Goal: Information Seeking & Learning: Compare options

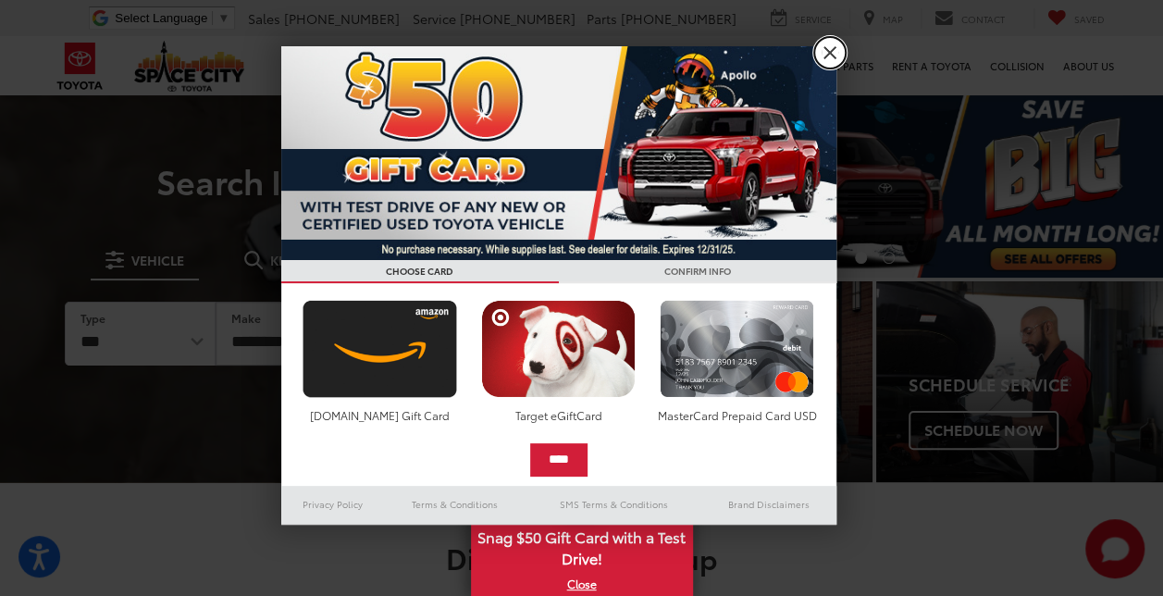
click at [823, 57] on link "X" at bounding box center [829, 52] width 31 height 31
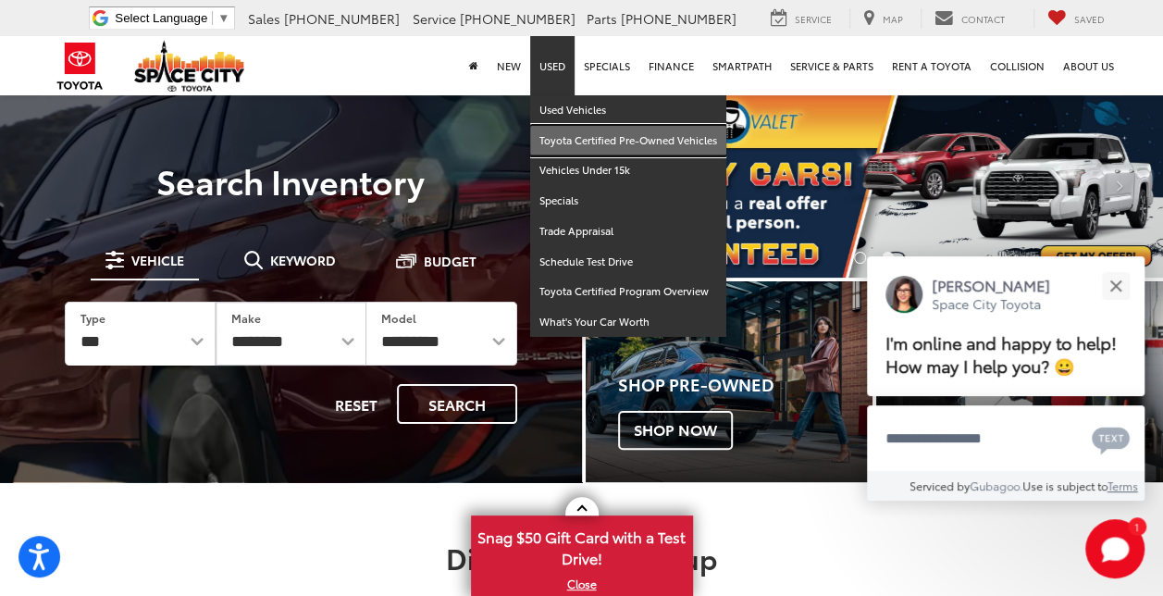
click at [572, 136] on link "Toyota Certified Pre-Owned Vehicles" at bounding box center [628, 141] width 196 height 31
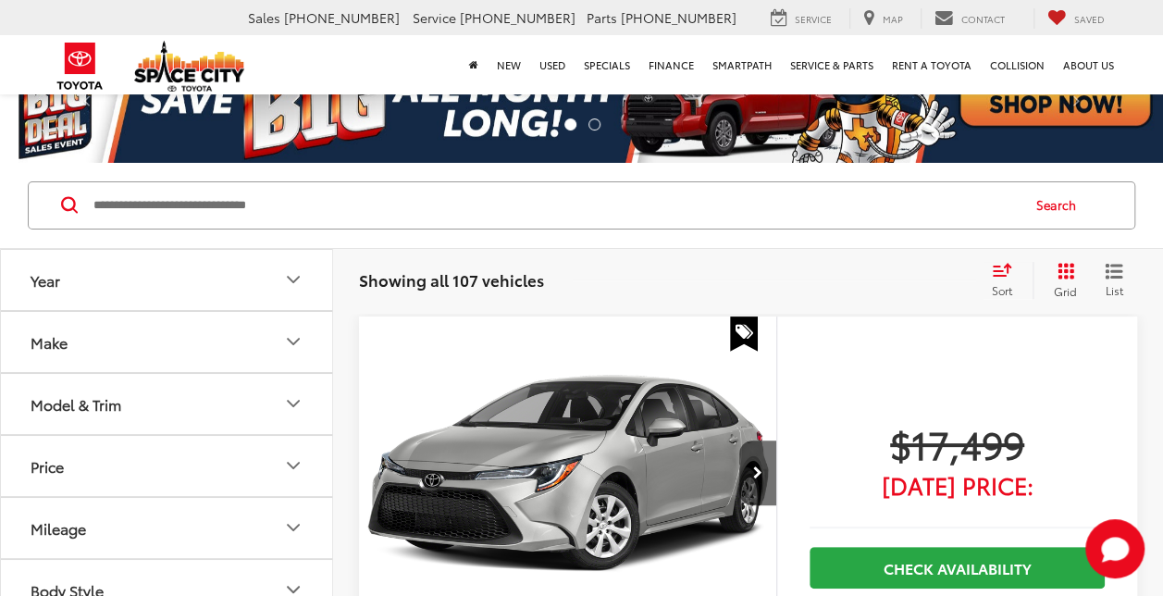
scroll to position [65, 0]
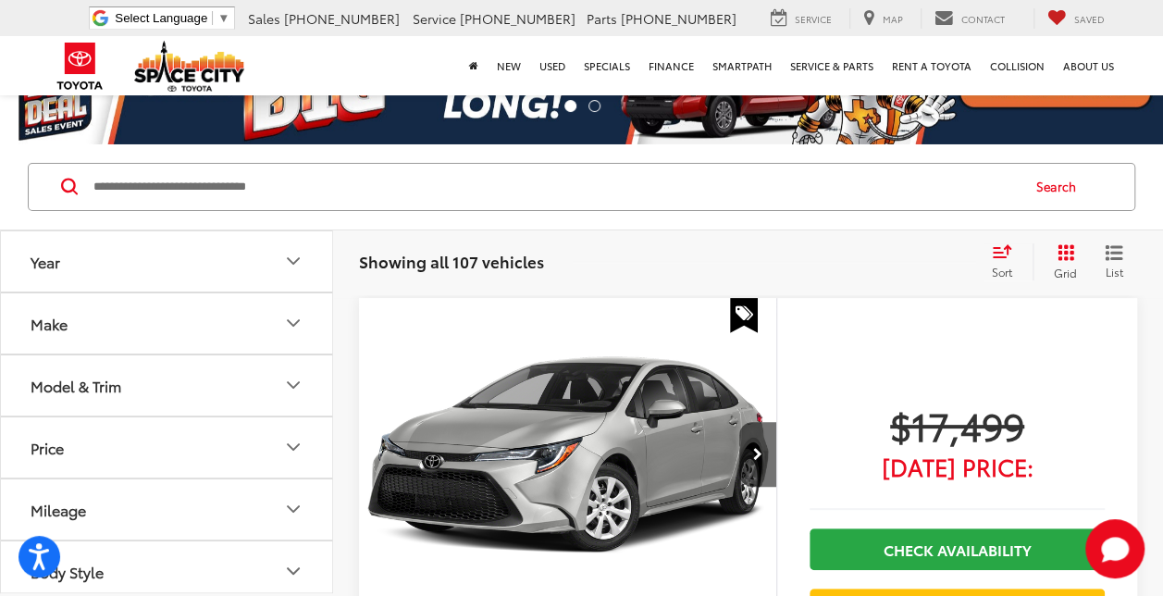
click at [132, 393] on button "Model & Trim" at bounding box center [167, 385] width 333 height 60
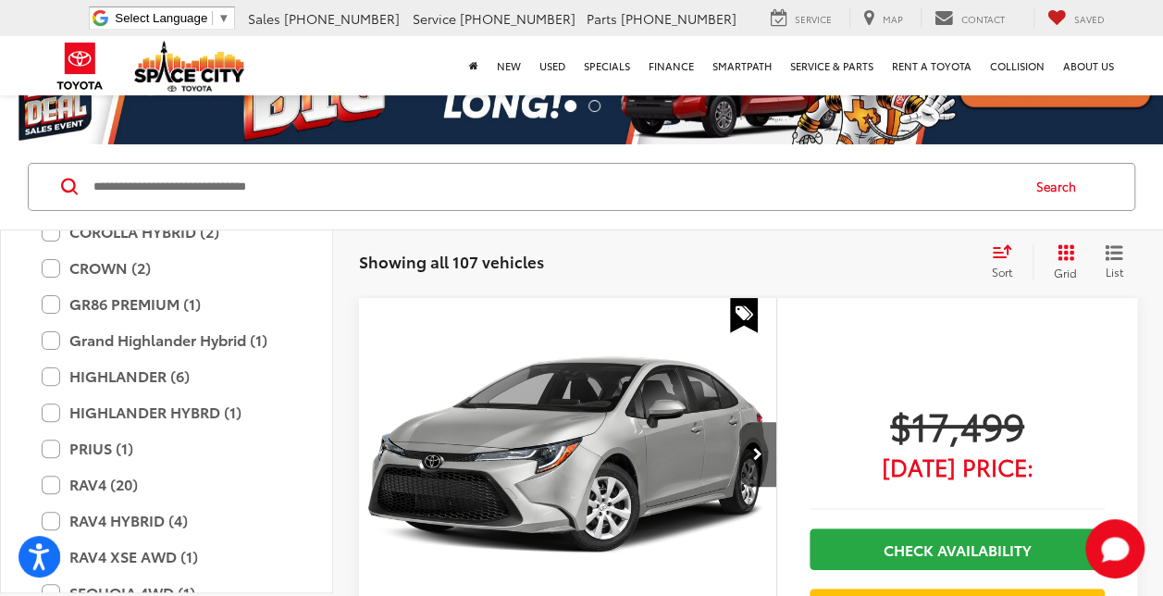
scroll to position [446, 0]
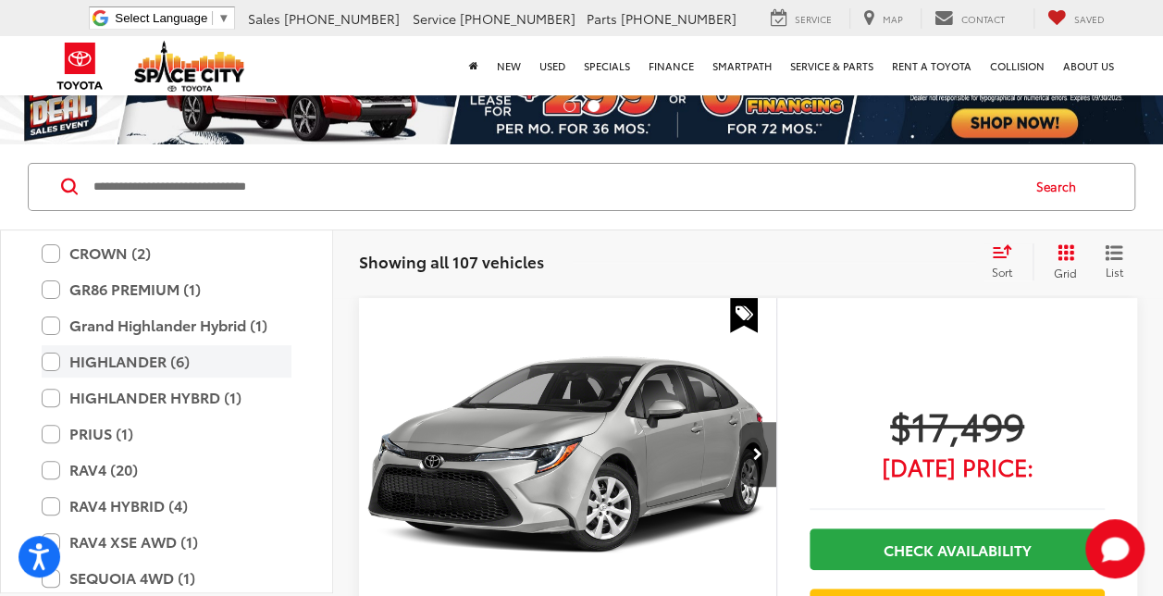
click at [105, 357] on label "HIGHLANDER (6)" at bounding box center [167, 361] width 250 height 32
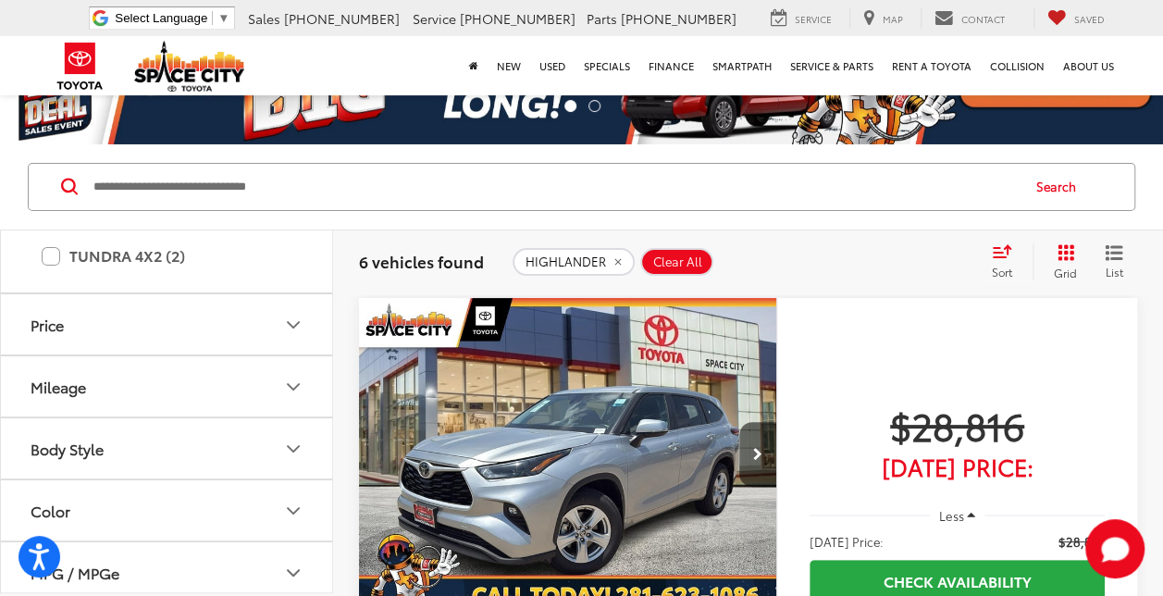
scroll to position [1075, 0]
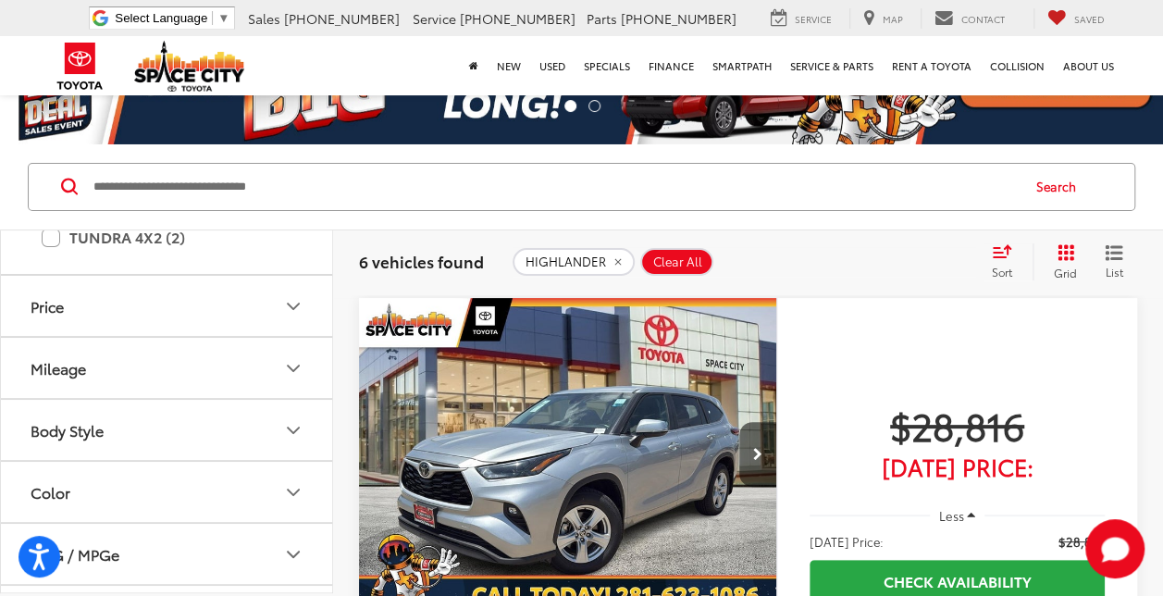
click at [124, 368] on button "Mileage" at bounding box center [167, 368] width 333 height 60
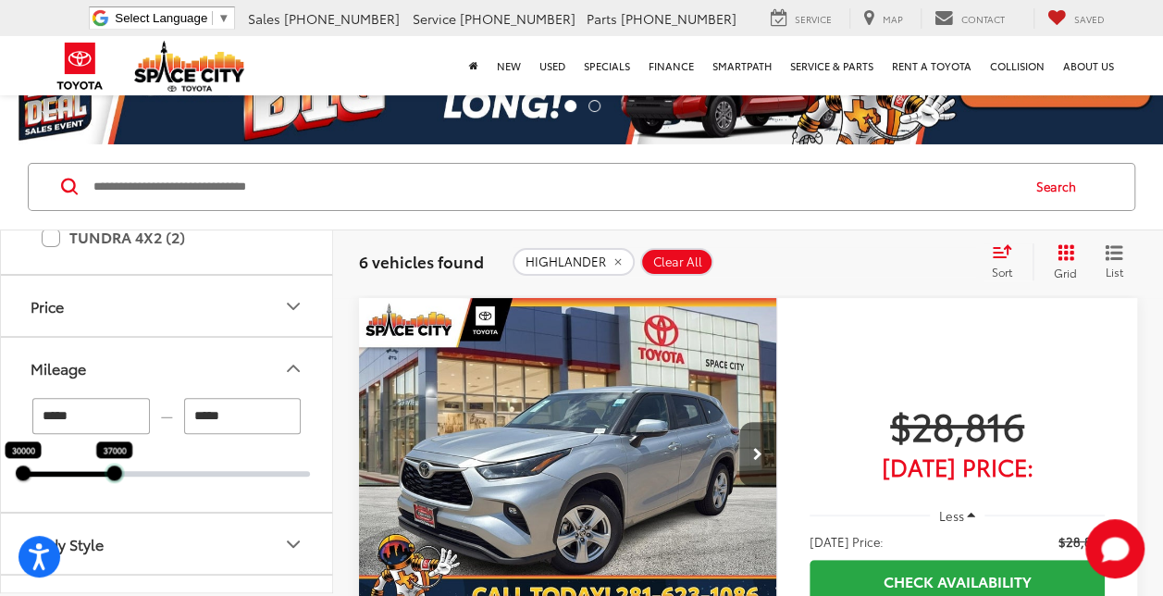
drag, startPoint x: 311, startPoint y: 472, endPoint x: 110, endPoint y: 486, distance: 201.2
click at [110, 486] on div "***** — ***** 30000 37000" at bounding box center [166, 455] width 331 height 114
type input "*****"
drag, startPoint x: 96, startPoint y: 412, endPoint x: -2, endPoint y: 405, distance: 98.2
click at [0, 405] on html "Accessibility Screen-Reader Guide, Feedback, and Issue Reporting | New window S…" at bounding box center [581, 233] width 1163 height 596
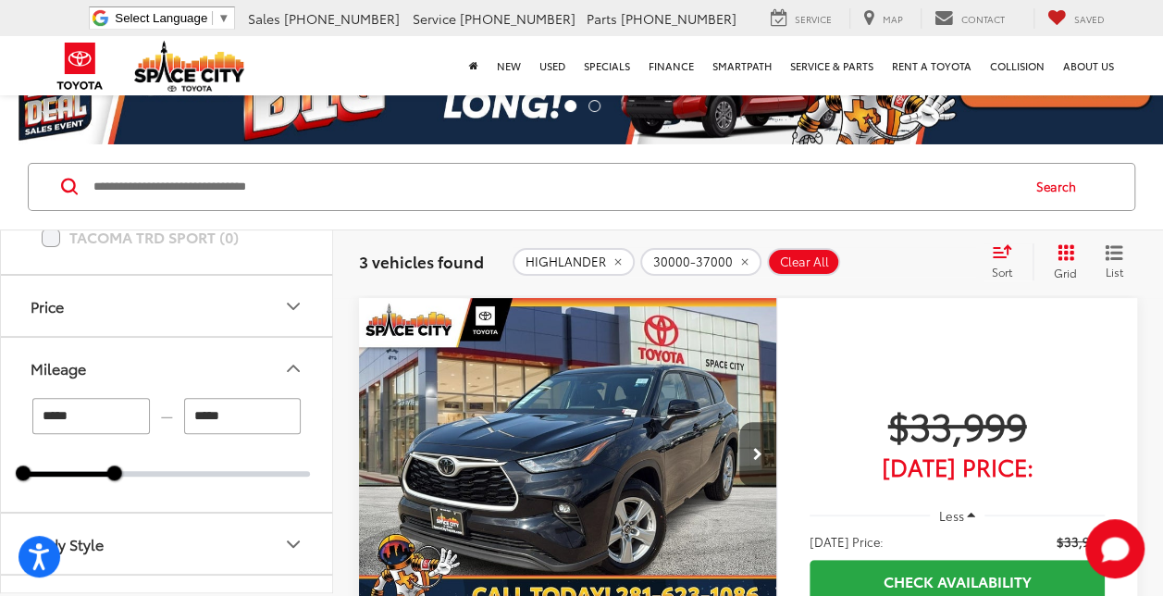
type input "*****"
click at [133, 363] on button "Mileage" at bounding box center [167, 368] width 333 height 60
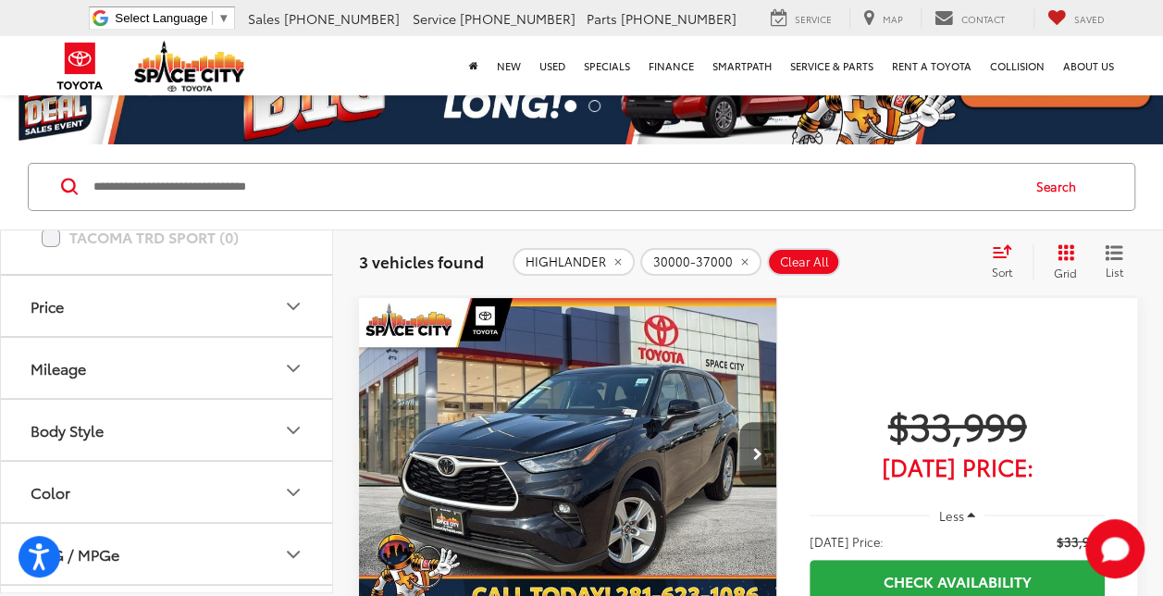
click at [138, 366] on button "Mileage" at bounding box center [167, 368] width 333 height 60
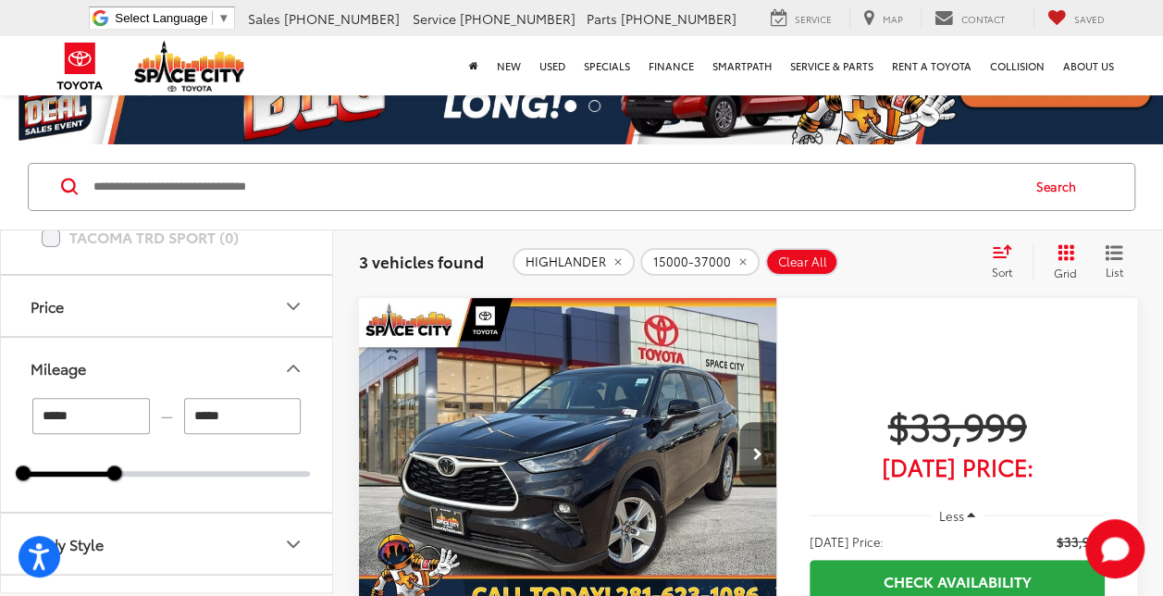
drag, startPoint x: 246, startPoint y: 412, endPoint x: 173, endPoint y: 412, distance: 73.1
click at [173, 412] on div "***** — *****" at bounding box center [166, 416] width 287 height 36
click at [179, 294] on button "Price" at bounding box center [167, 306] width 333 height 60
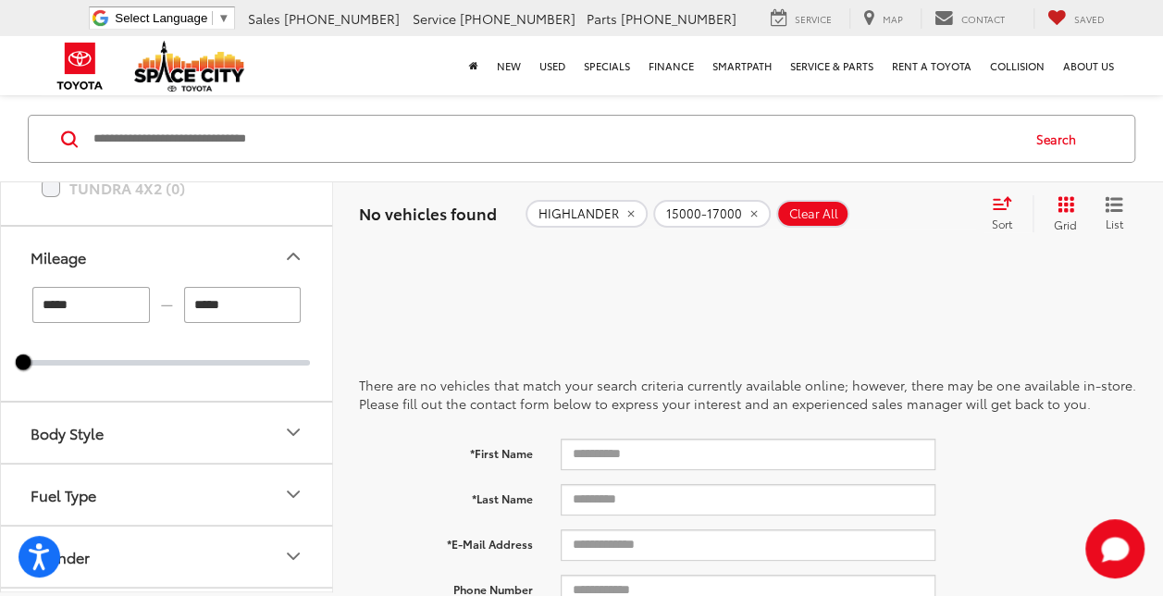
drag, startPoint x: 239, startPoint y: 298, endPoint x: 183, endPoint y: 294, distance: 55.6
click at [184, 294] on input "*****" at bounding box center [242, 304] width 117 height 36
type input "*****"
click at [172, 240] on button "Mileage" at bounding box center [167, 256] width 333 height 60
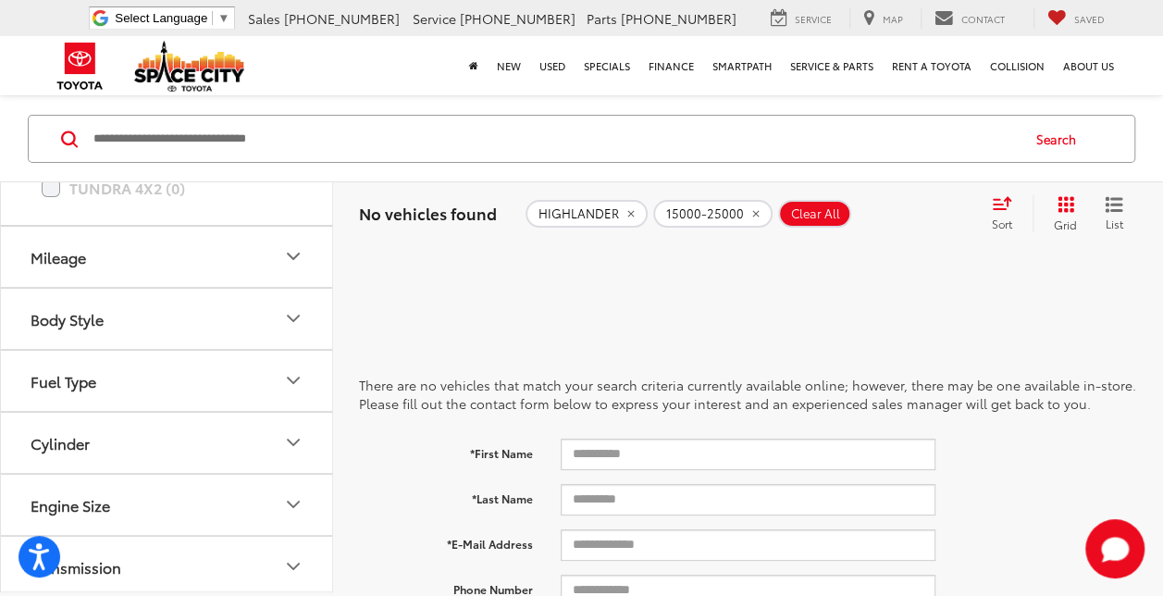
click at [152, 265] on button "Mileage" at bounding box center [167, 256] width 333 height 60
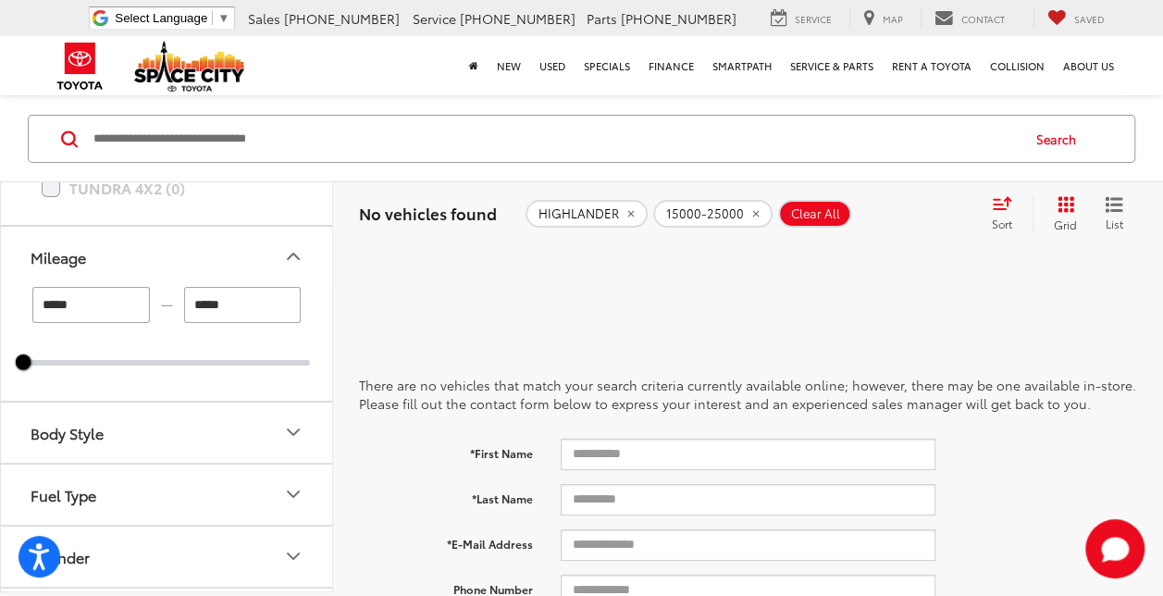
drag, startPoint x: 253, startPoint y: 311, endPoint x: 170, endPoint y: 313, distance: 83.3
click at [170, 313] on div "***** — *****" at bounding box center [166, 304] width 287 height 36
type input "*****"
click at [175, 235] on button "Mileage" at bounding box center [167, 256] width 333 height 60
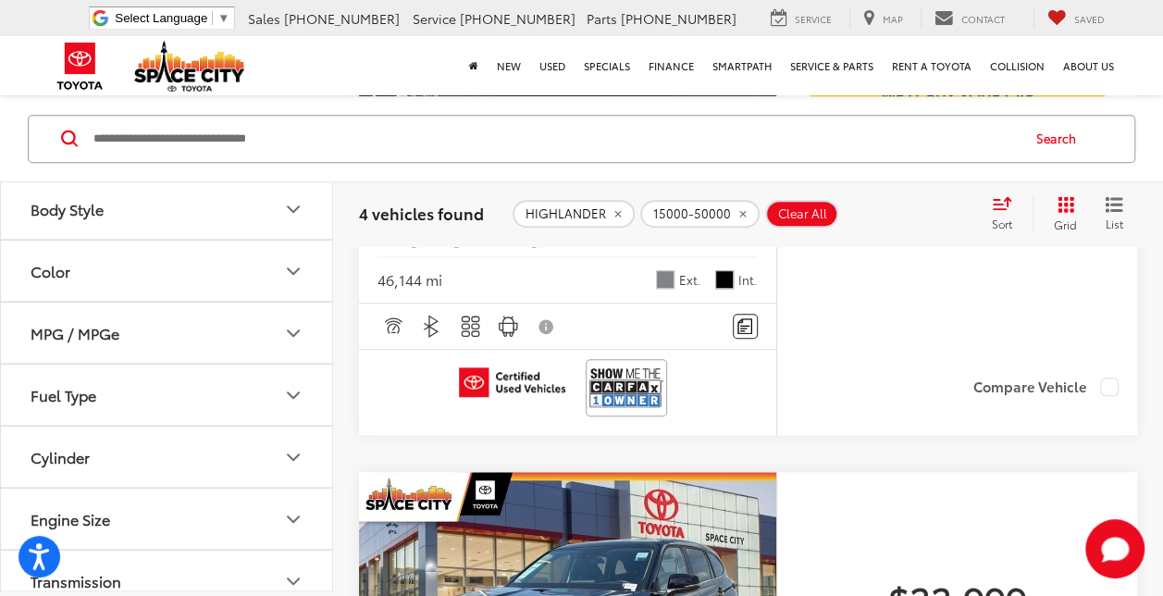
scroll to position [1053, 0]
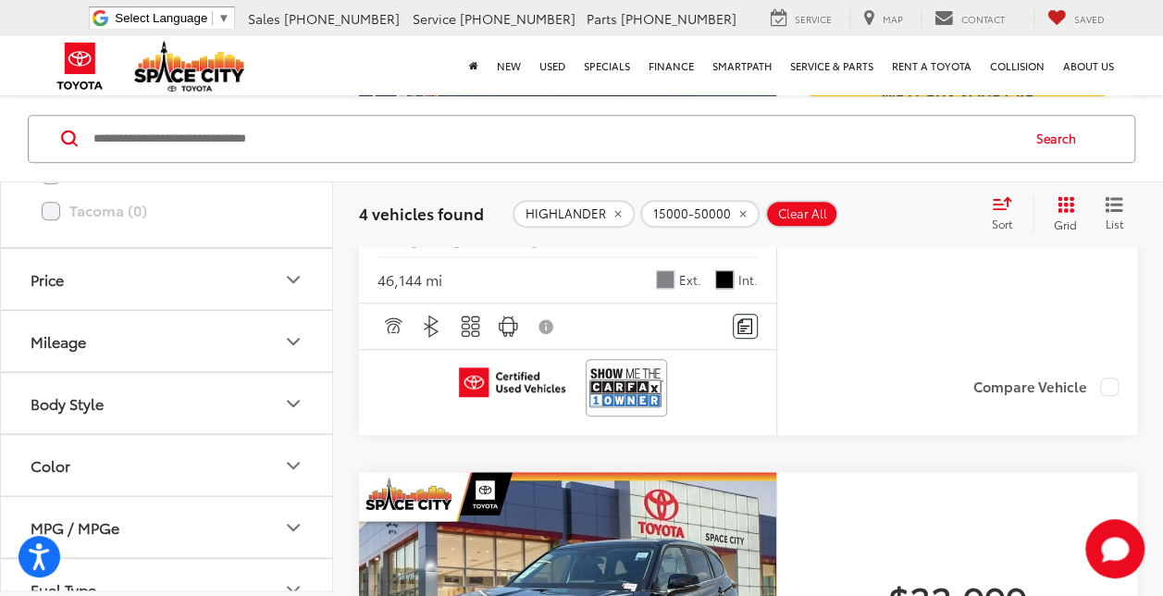
click at [142, 354] on button "Mileage" at bounding box center [167, 341] width 333 height 60
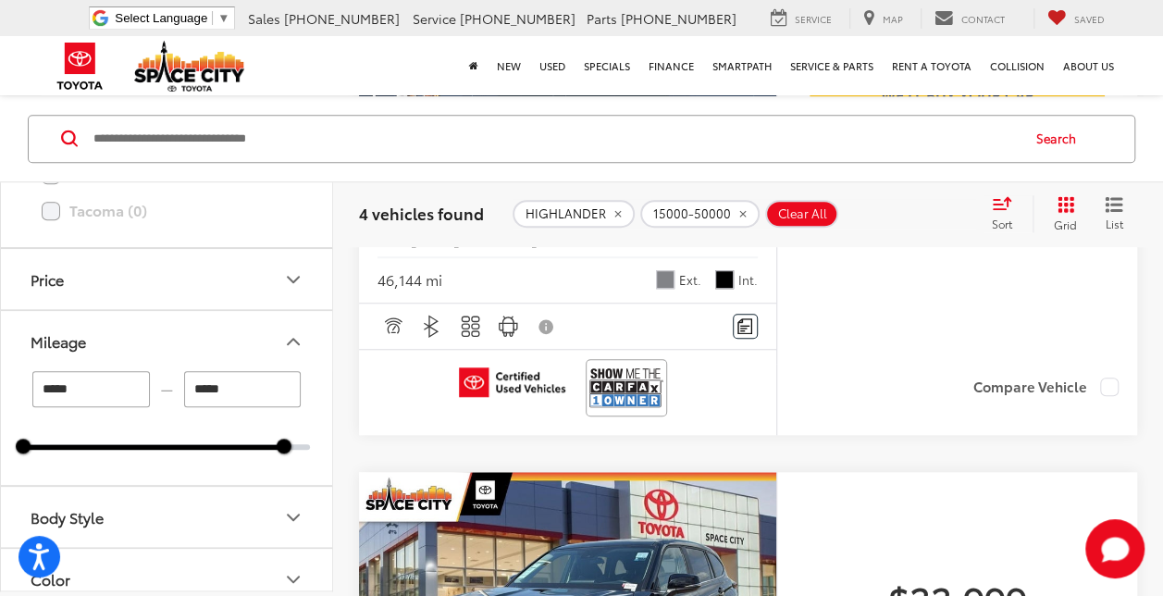
drag, startPoint x: 92, startPoint y: 381, endPoint x: -4, endPoint y: 381, distance: 96.2
type input "*"
click at [198, 346] on button "Mileage" at bounding box center [167, 341] width 333 height 60
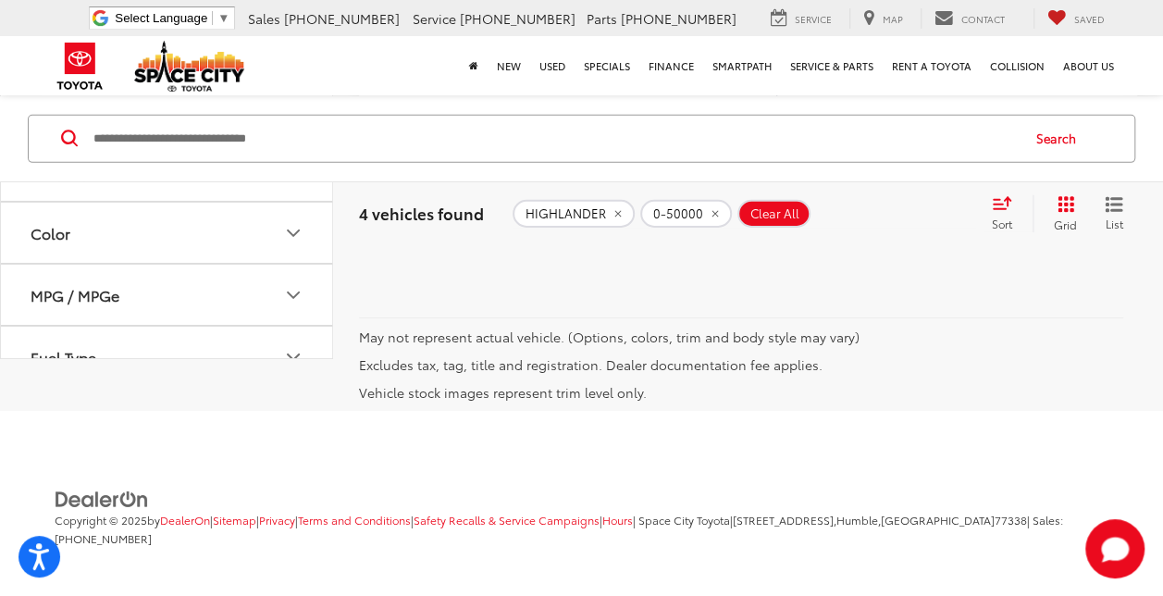
scroll to position [113, 0]
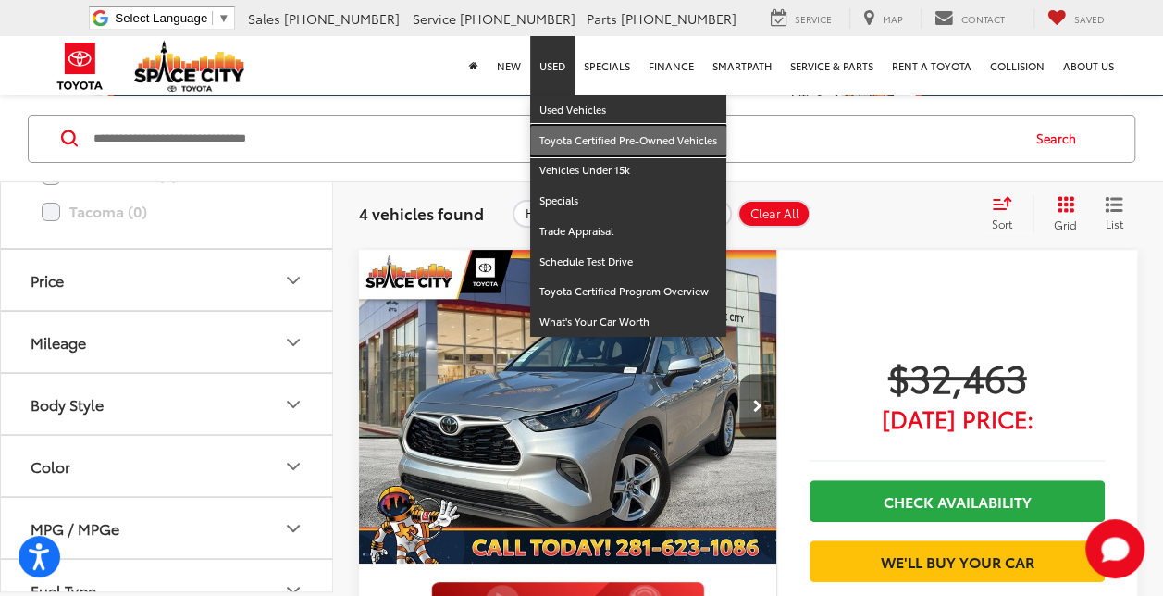
click at [574, 142] on link "Toyota Certified Pre-Owned Vehicles" at bounding box center [628, 141] width 196 height 31
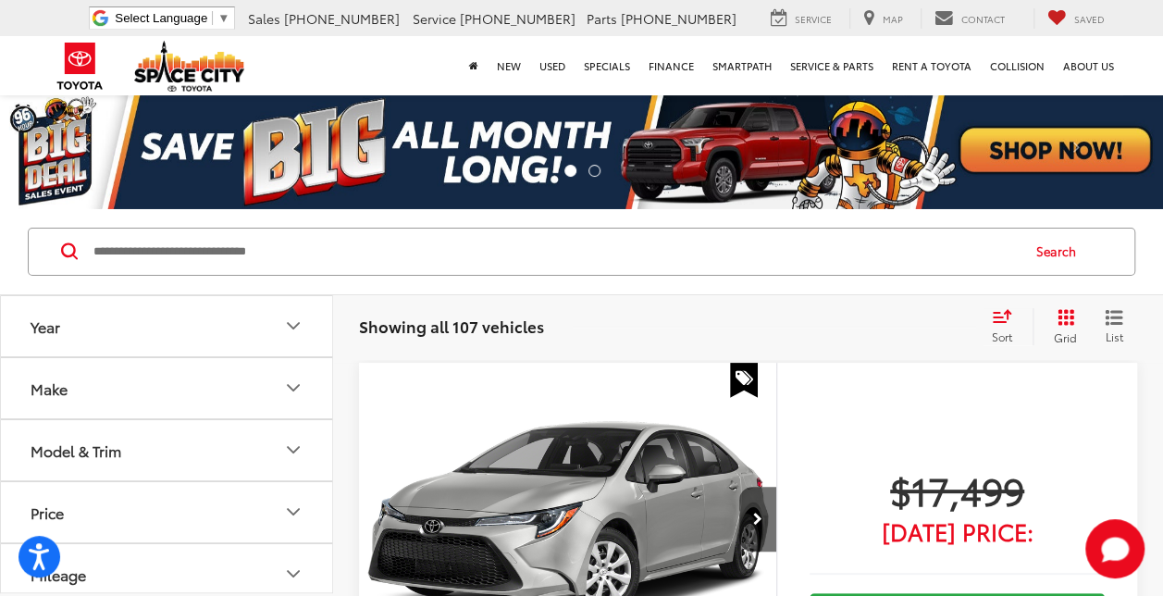
click at [81, 436] on button "Model & Trim" at bounding box center [167, 450] width 333 height 60
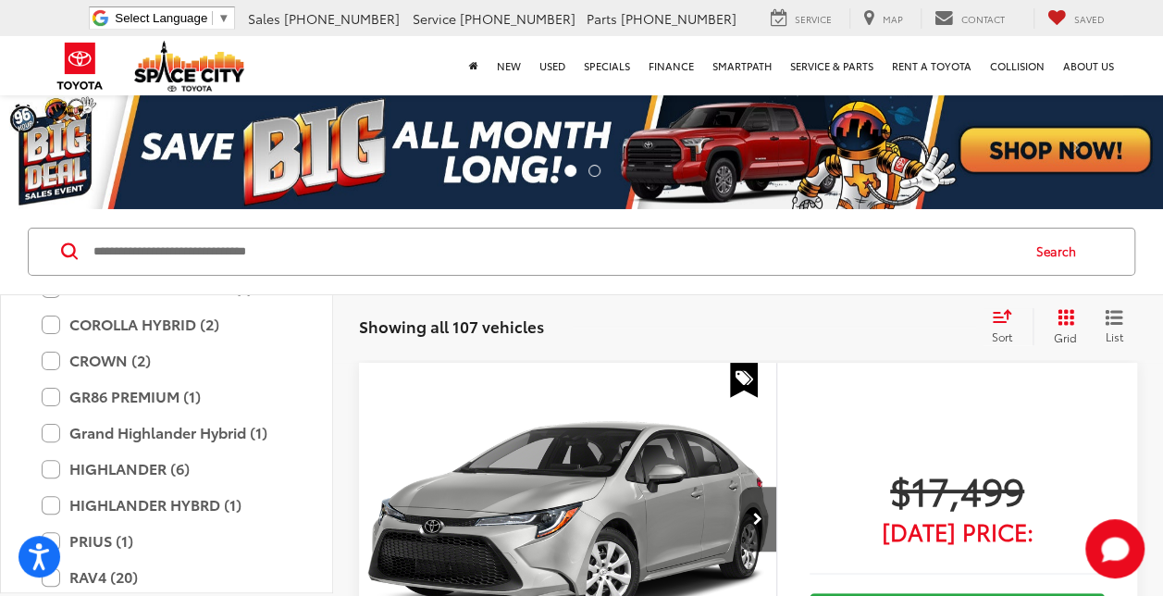
scroll to position [409, 0]
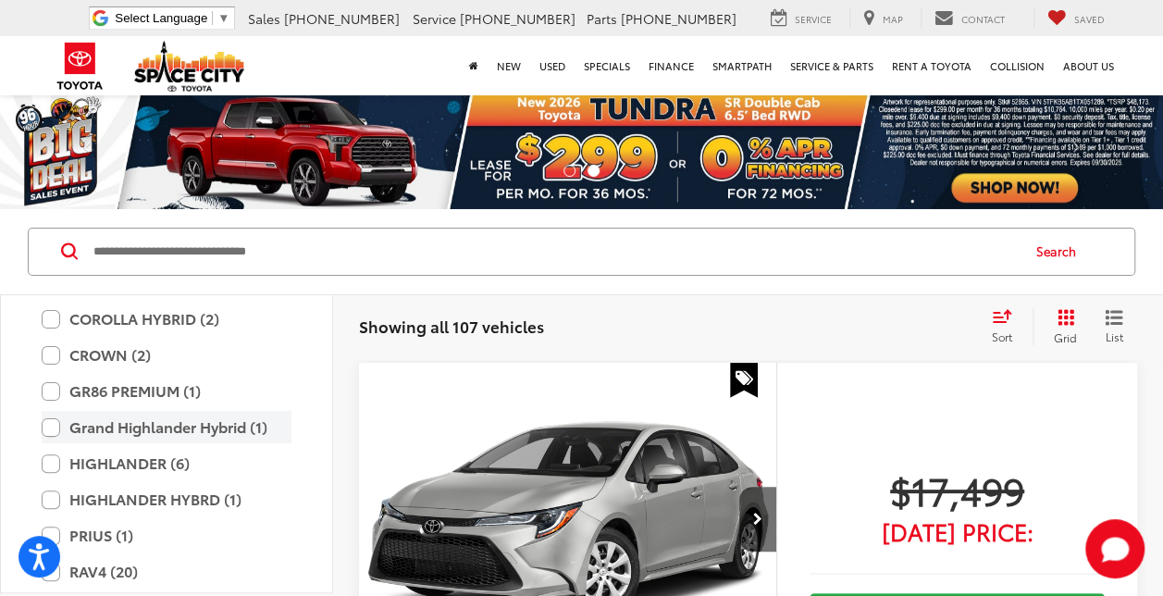
click at [224, 429] on label "Grand Highlander Hybrid (1)" at bounding box center [167, 427] width 250 height 32
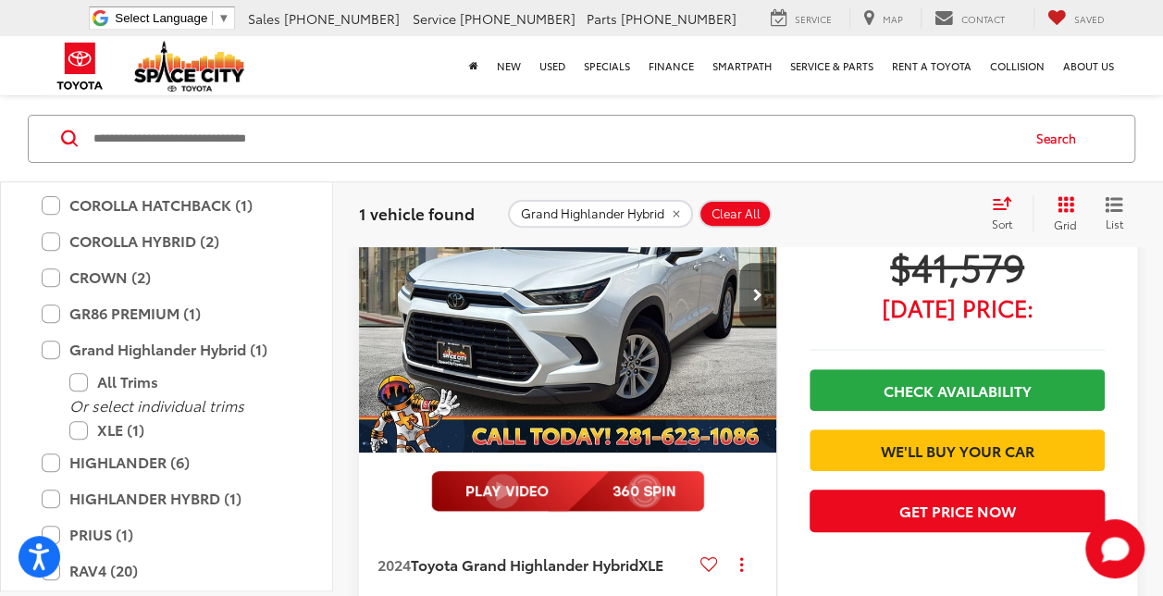
scroll to position [225, 0]
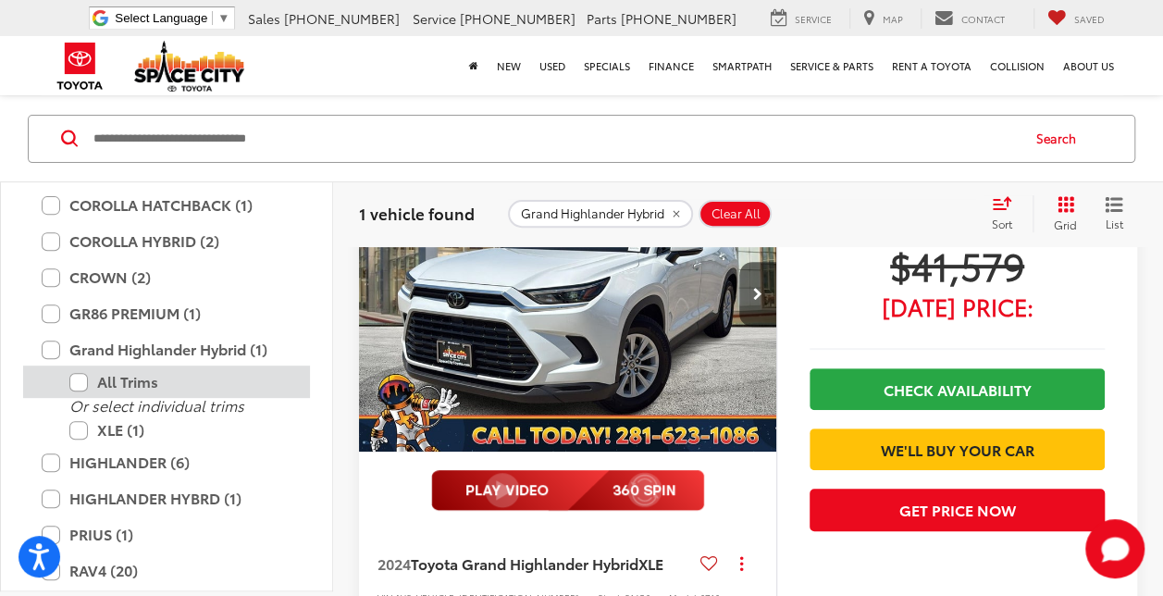
click at [71, 374] on label "All Trims" at bounding box center [180, 381] width 222 height 32
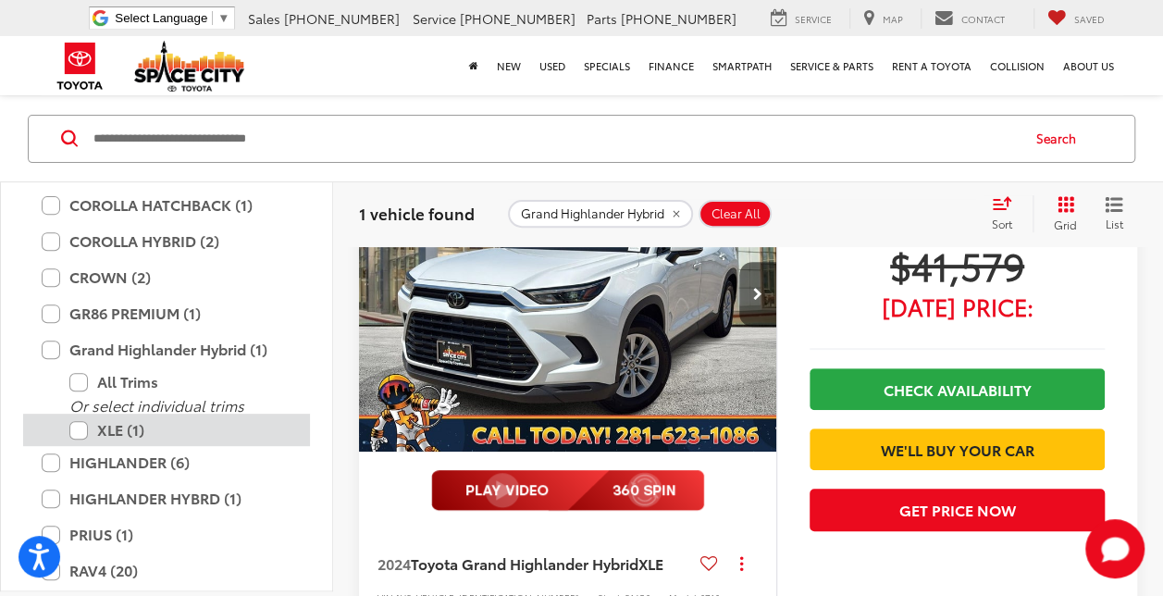
click at [81, 425] on label "XLE (1)" at bounding box center [180, 429] width 222 height 32
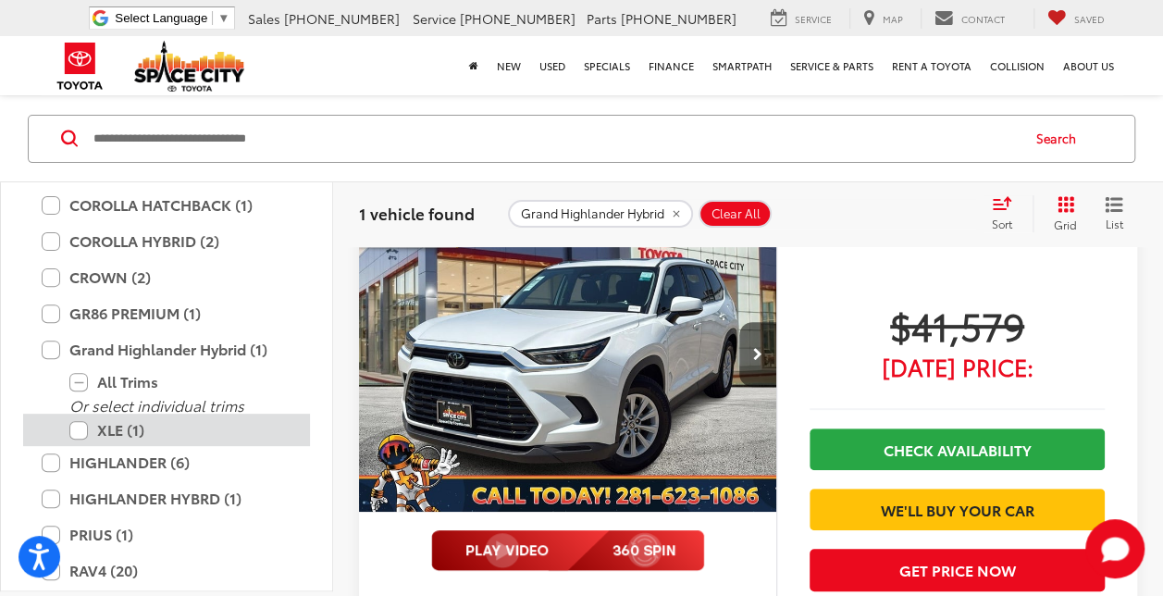
scroll to position [113, 0]
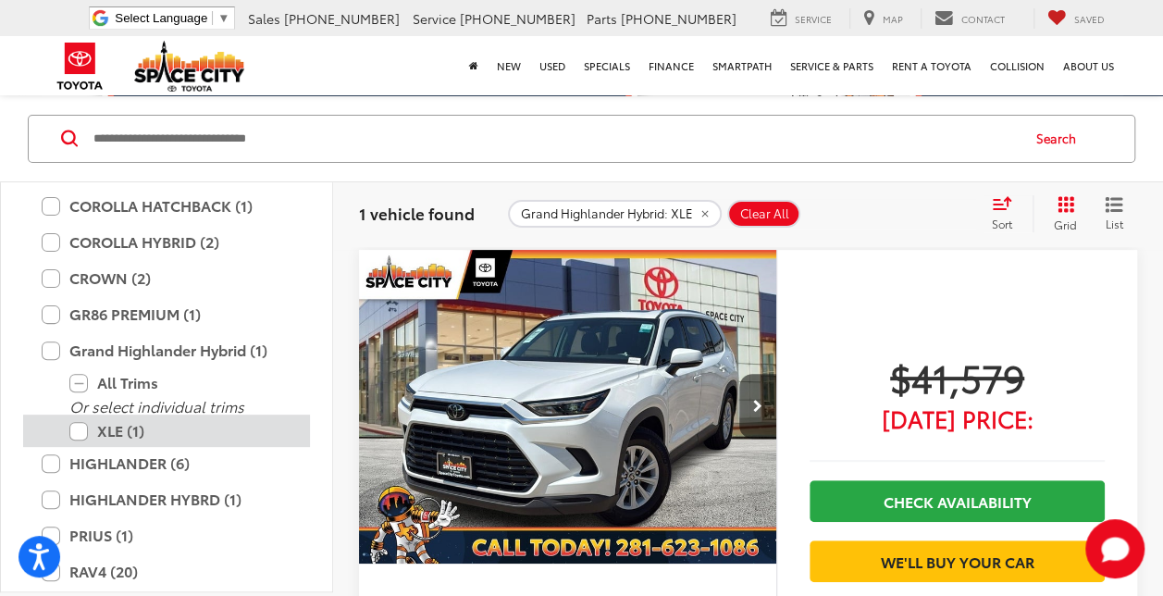
click at [81, 425] on label "XLE (1)" at bounding box center [180, 430] width 222 height 32
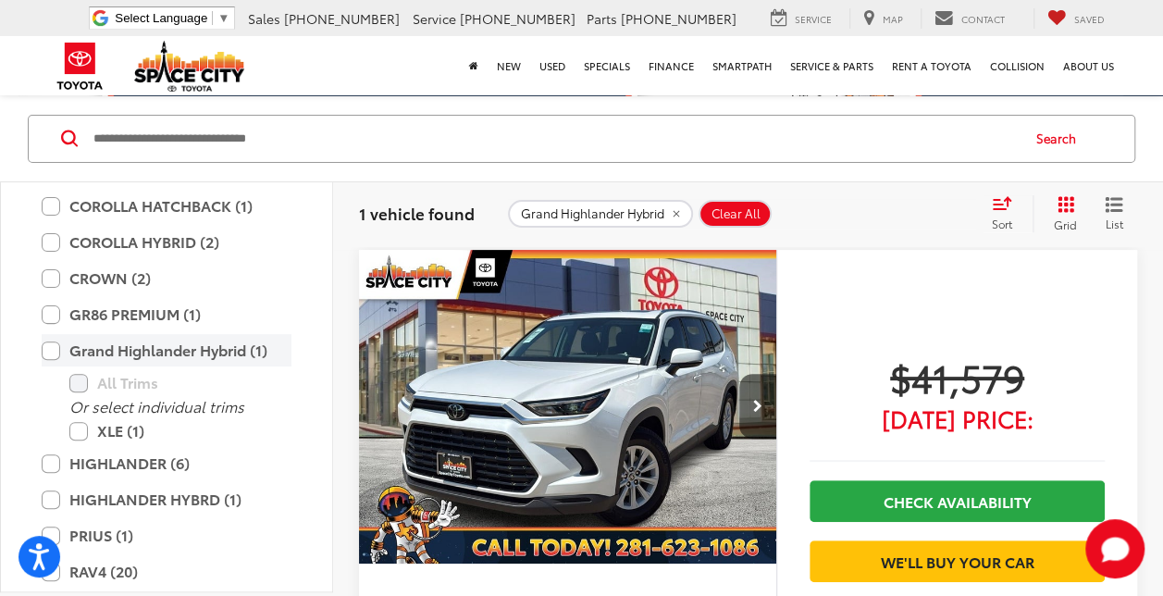
click at [55, 356] on label "Grand Highlander Hybrid (1)" at bounding box center [167, 350] width 250 height 32
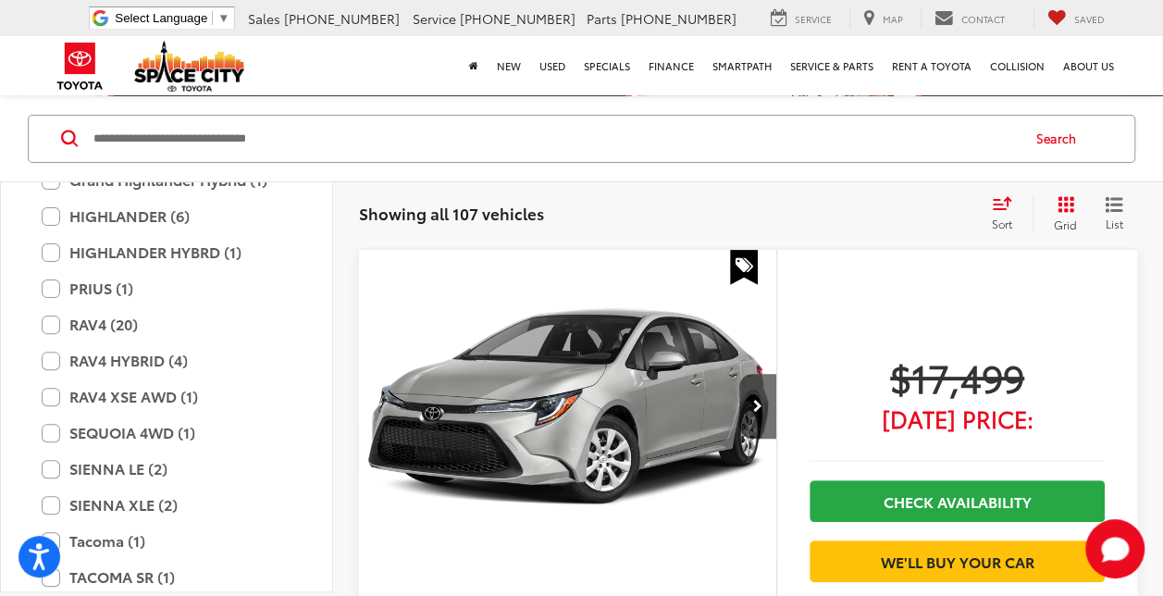
scroll to position [527, 0]
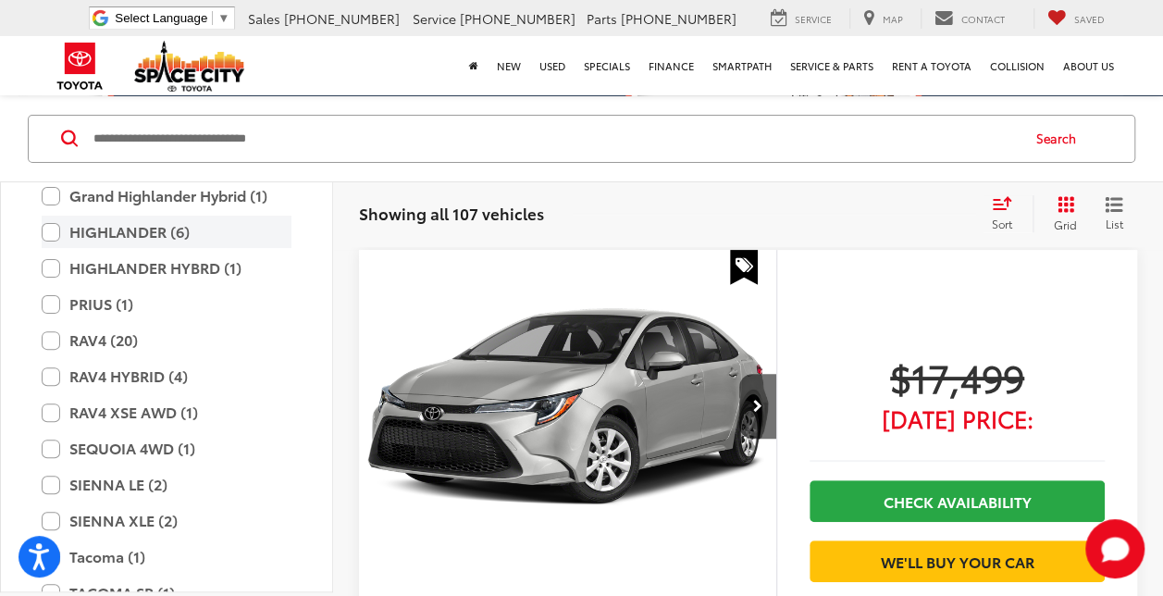
click at [154, 239] on label "HIGHLANDER (6)" at bounding box center [167, 231] width 250 height 32
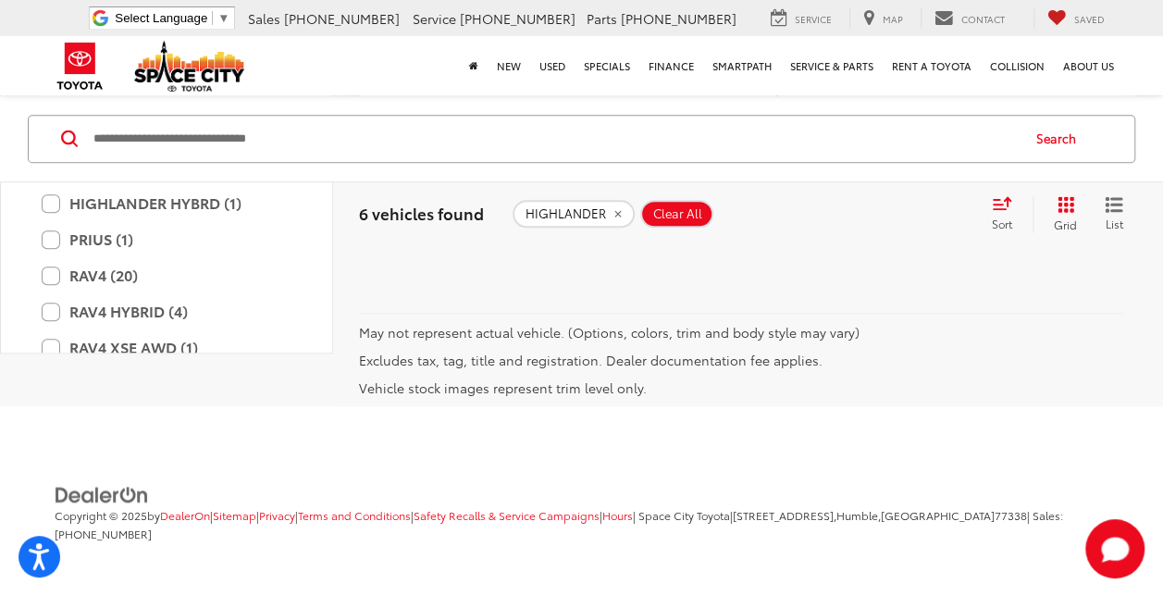
scroll to position [4221, 0]
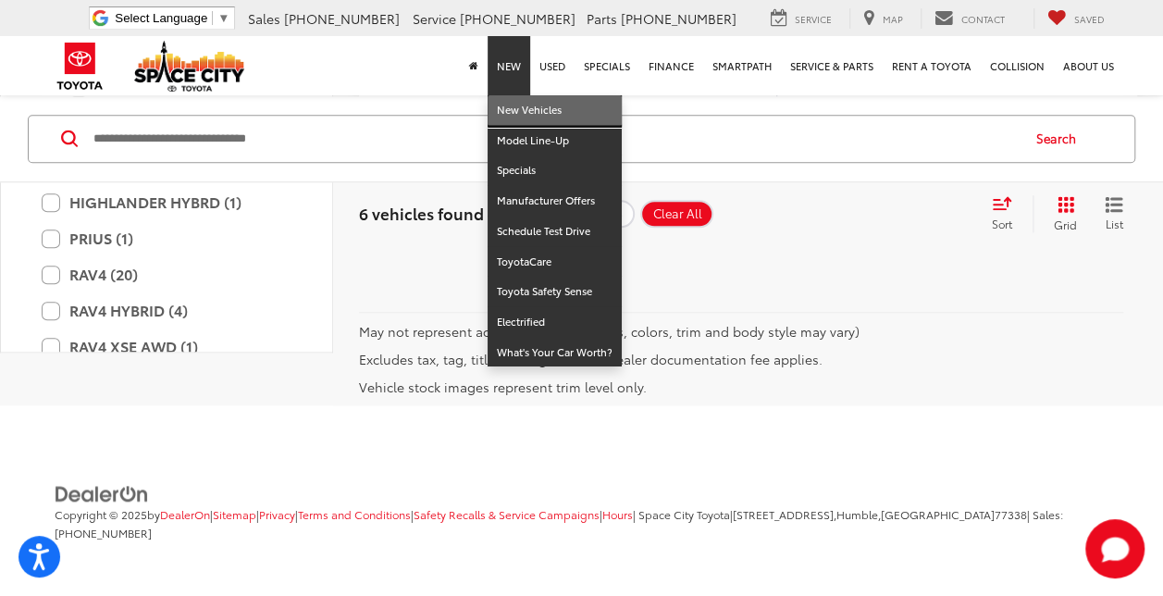
click at [534, 109] on link "New Vehicles" at bounding box center [554, 110] width 134 height 31
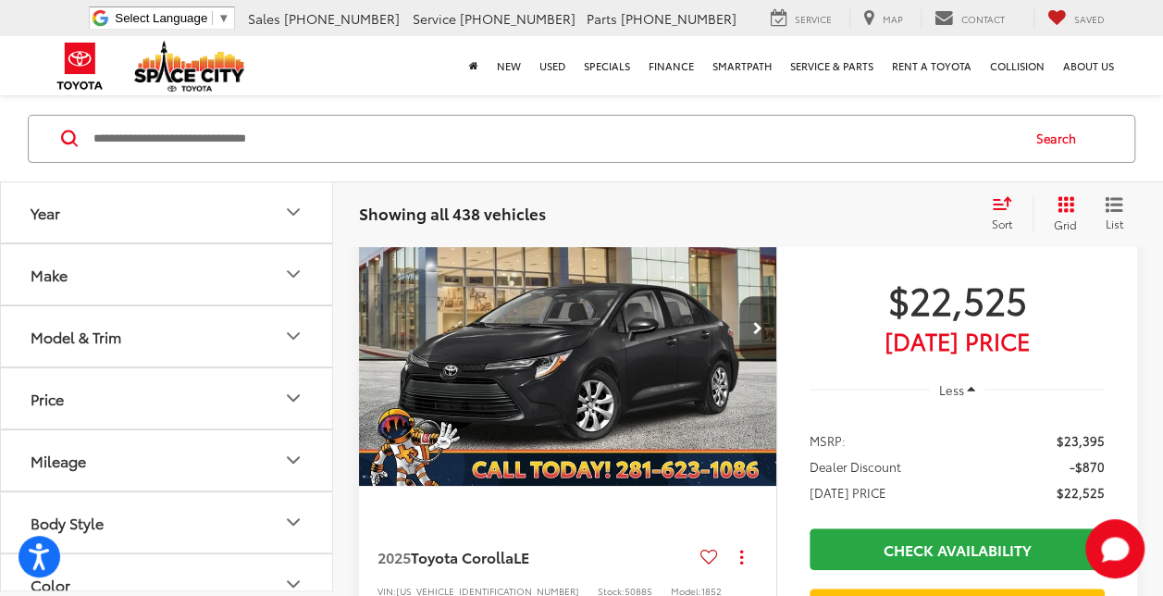
scroll to position [247, 0]
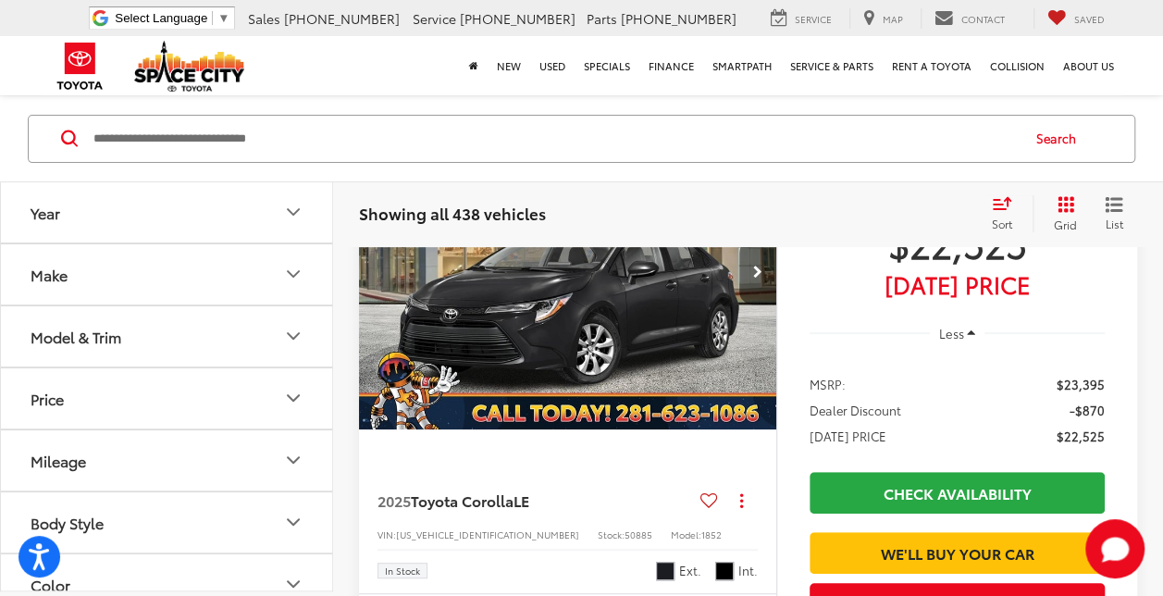
click at [131, 348] on button "Model & Trim" at bounding box center [167, 336] width 333 height 60
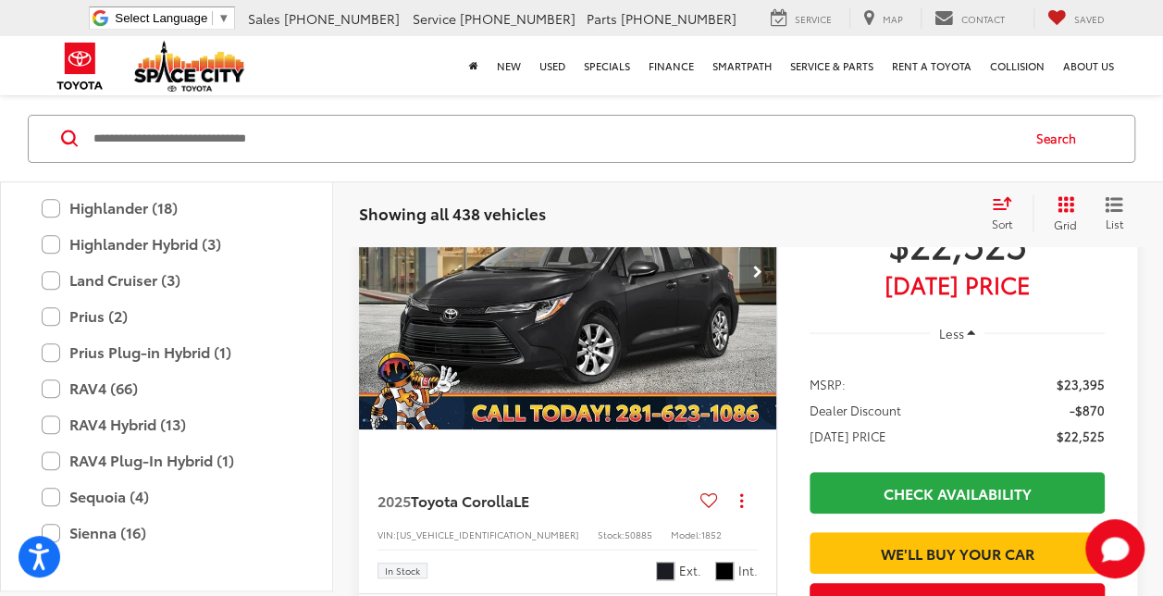
scroll to position [507, 0]
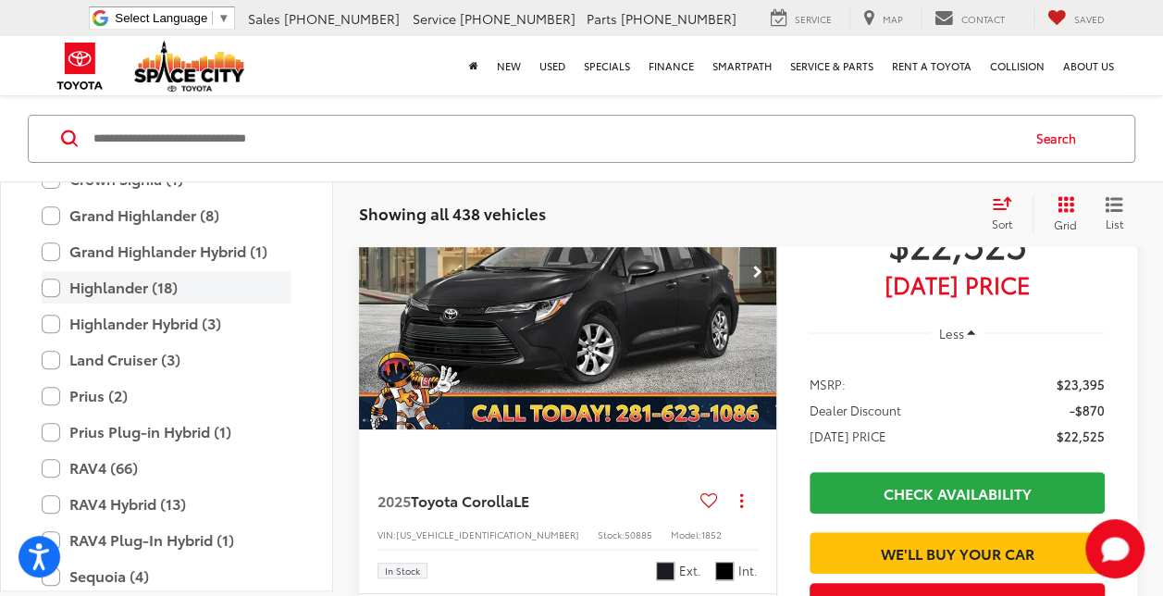
click at [118, 291] on label "Highlander (18)" at bounding box center [167, 287] width 250 height 32
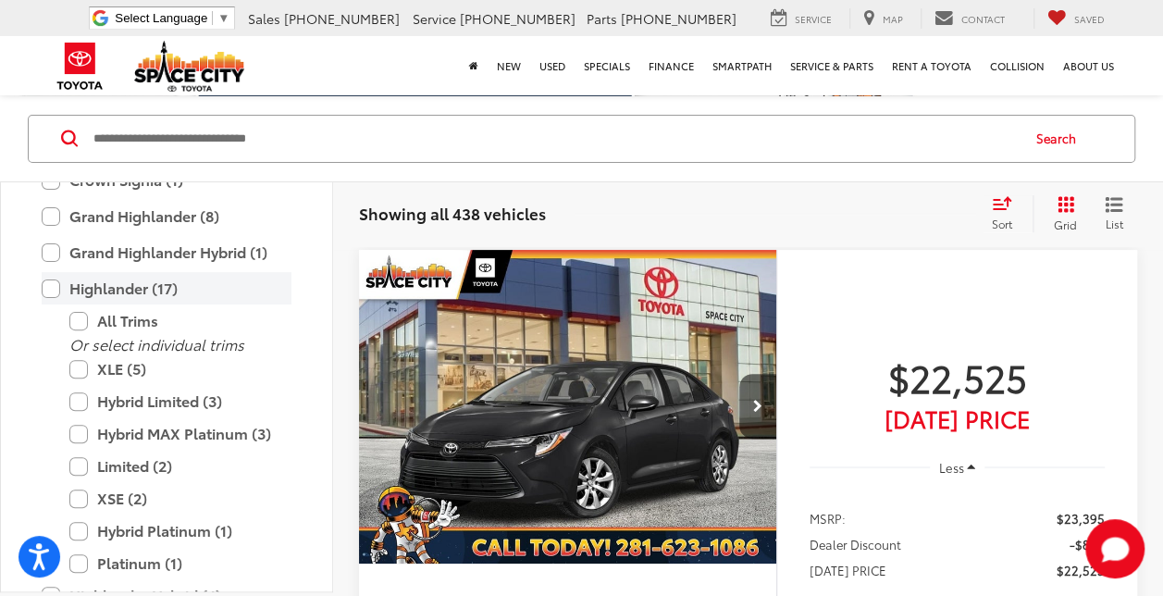
scroll to position [113, 0]
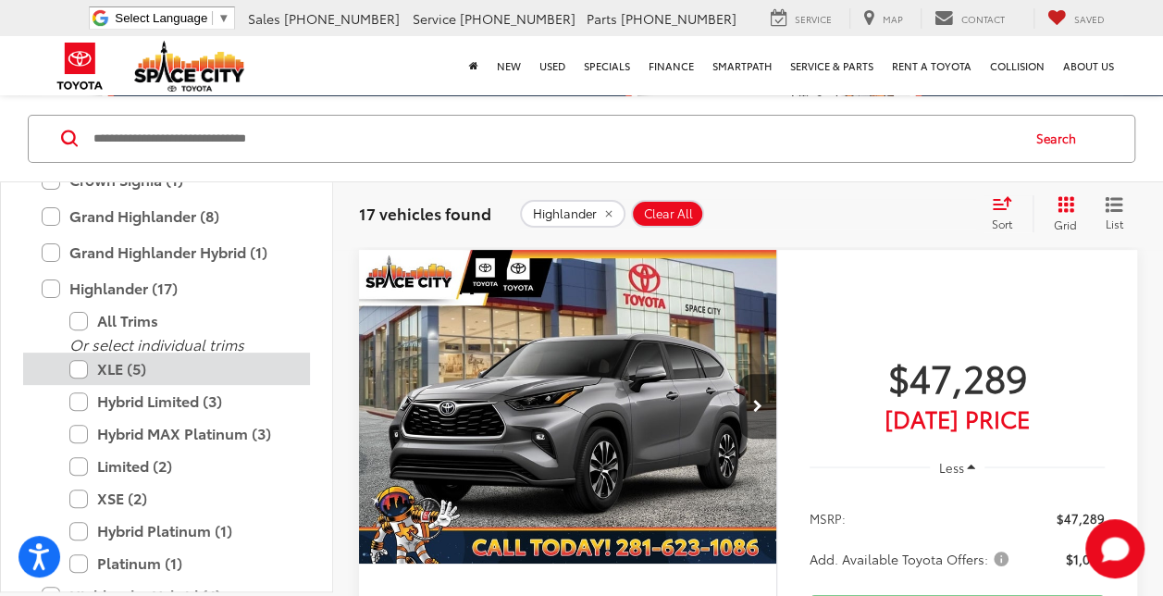
click at [105, 368] on label "XLE (5)" at bounding box center [180, 368] width 222 height 32
click at [78, 361] on label "XLE (5)" at bounding box center [180, 368] width 222 height 32
click at [82, 368] on label "XLE (5)" at bounding box center [180, 368] width 222 height 32
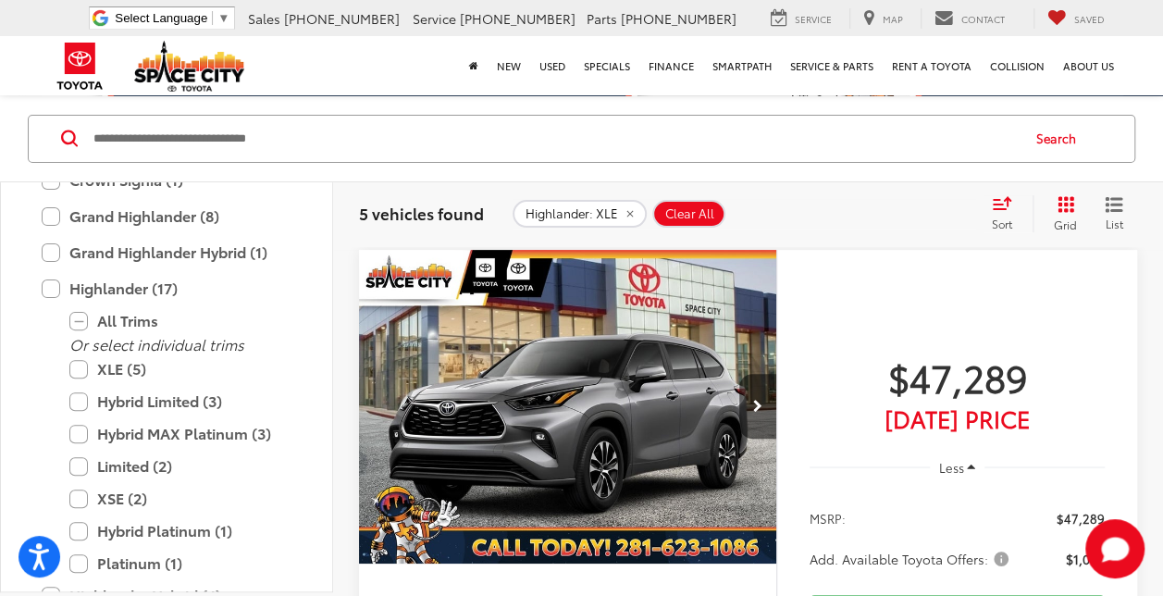
drag, startPoint x: 1159, startPoint y: 78, endPoint x: 1147, endPoint y: 141, distance: 64.0
drag, startPoint x: 1147, startPoint y: 141, endPoint x: 995, endPoint y: 111, distance: 154.5
click at [995, 111] on div "Search" at bounding box center [581, 139] width 1163 height 86
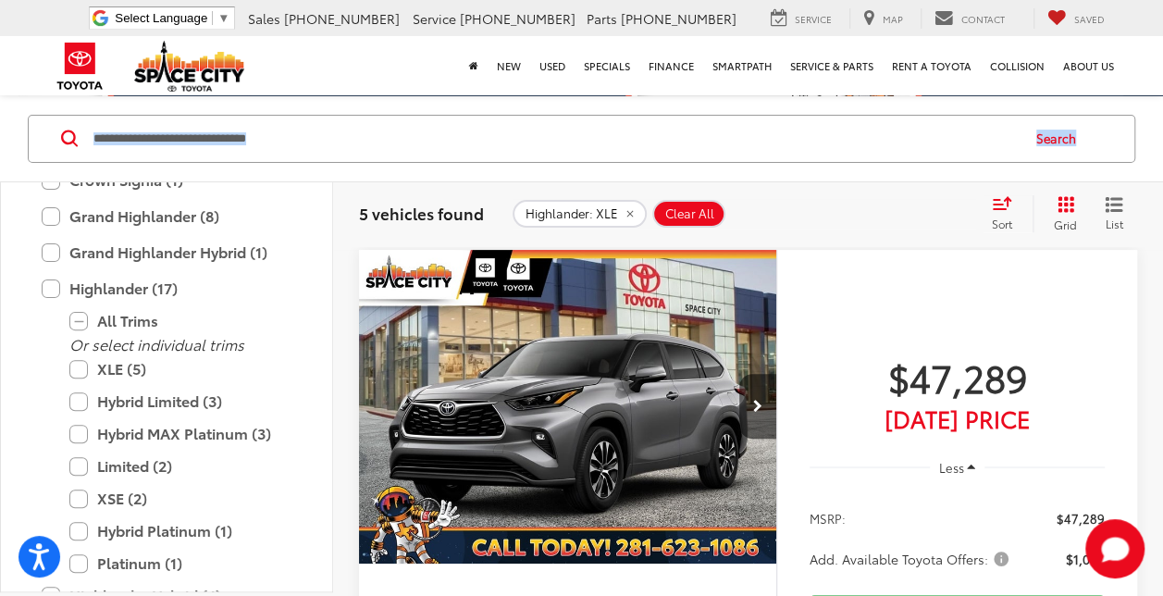
click at [995, 111] on div "Search" at bounding box center [581, 139] width 1163 height 86
drag, startPoint x: 995, startPoint y: 111, endPoint x: 1161, endPoint y: 157, distance: 171.9
click at [1161, 157] on div "Search" at bounding box center [581, 139] width 1163 height 86
click at [1149, 164] on div "Search" at bounding box center [581, 139] width 1163 height 86
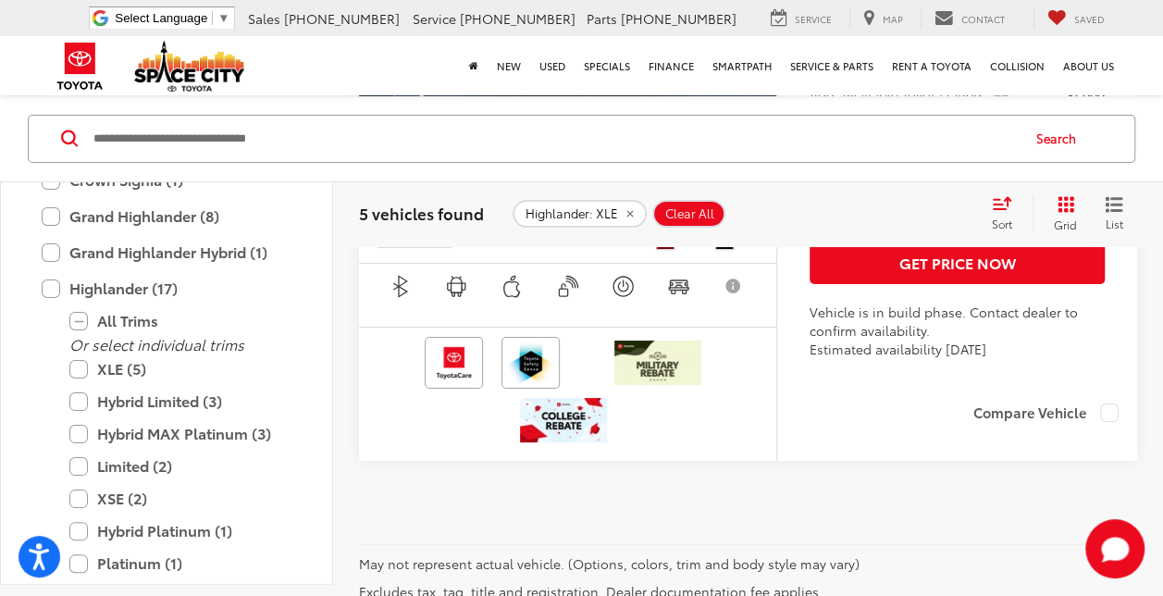
scroll to position [496, 0]
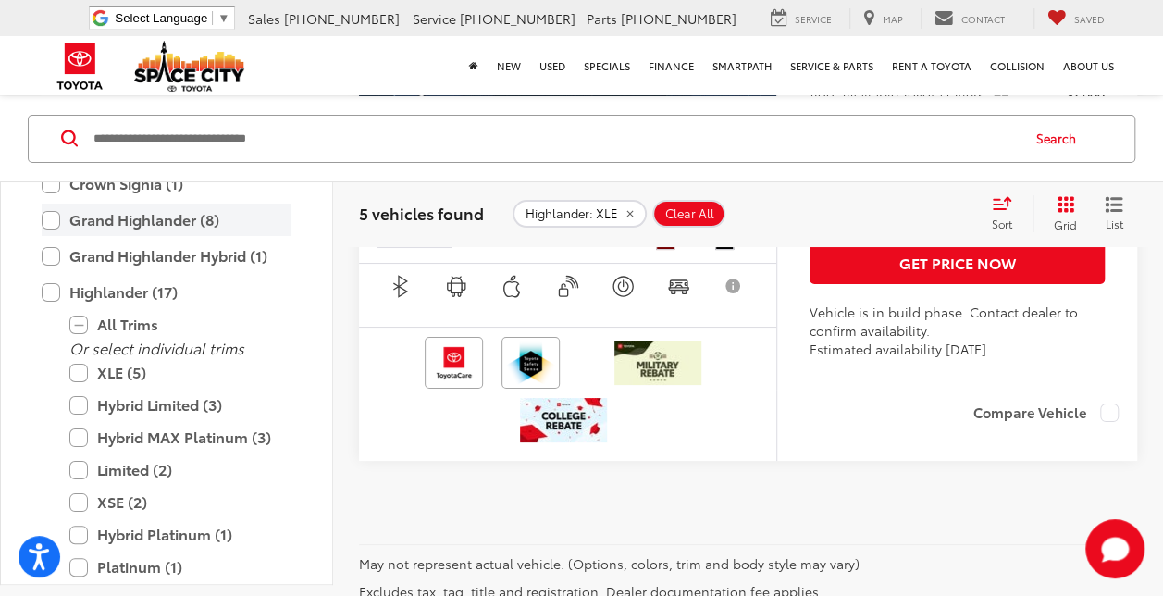
click at [52, 224] on label "Grand Highlander (8)" at bounding box center [167, 220] width 250 height 32
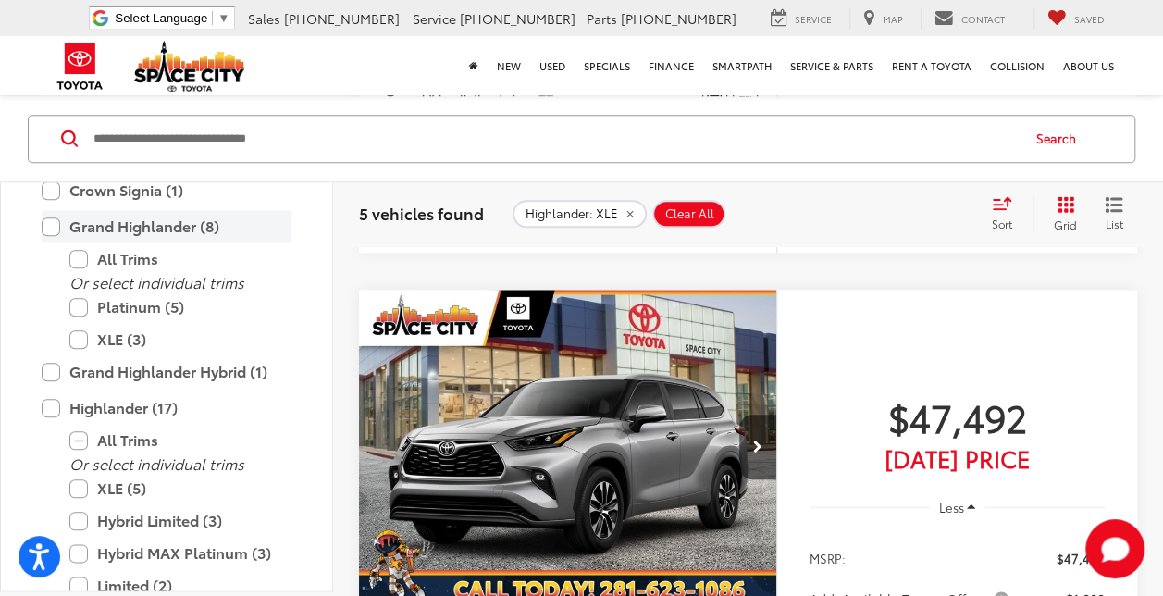
scroll to position [113, 0]
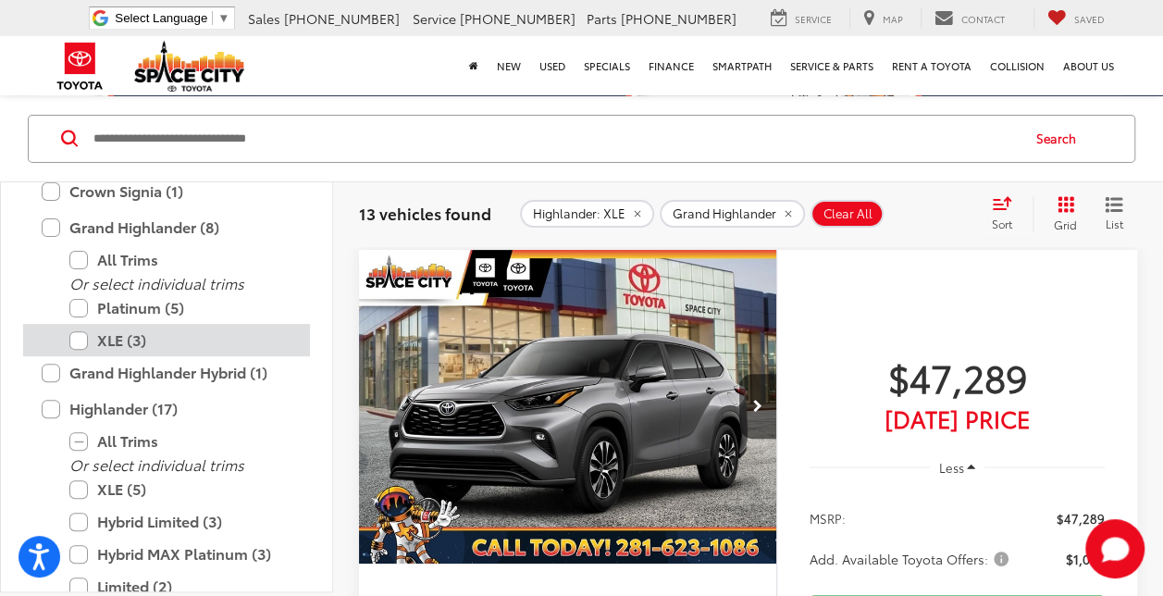
click at [73, 340] on label "XLE (3)" at bounding box center [180, 340] width 222 height 32
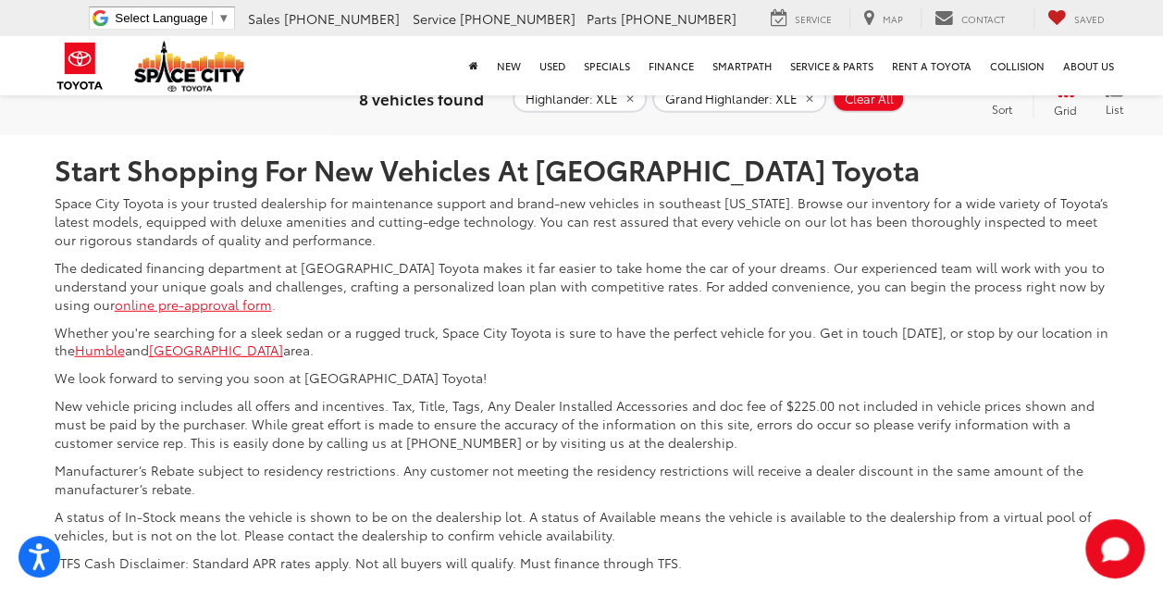
scroll to position [6320, 0]
